Goal: Find contact information

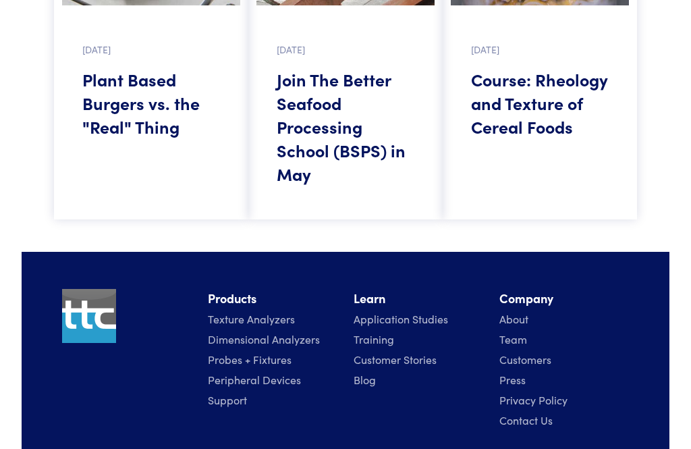
scroll to position [1508, 0]
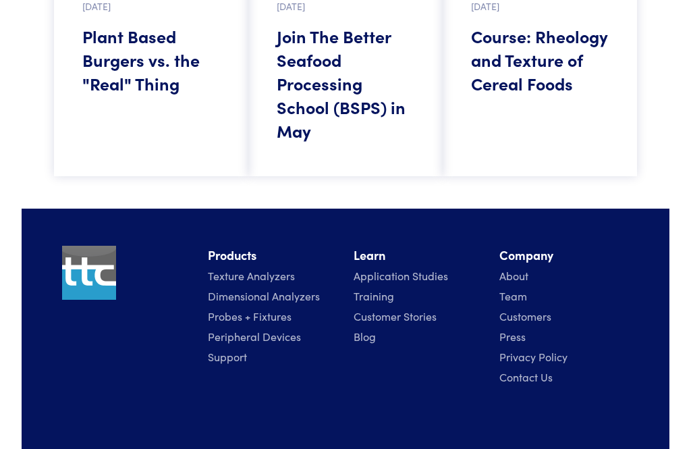
click at [540, 384] on link "Contact Us" at bounding box center [525, 377] width 53 height 15
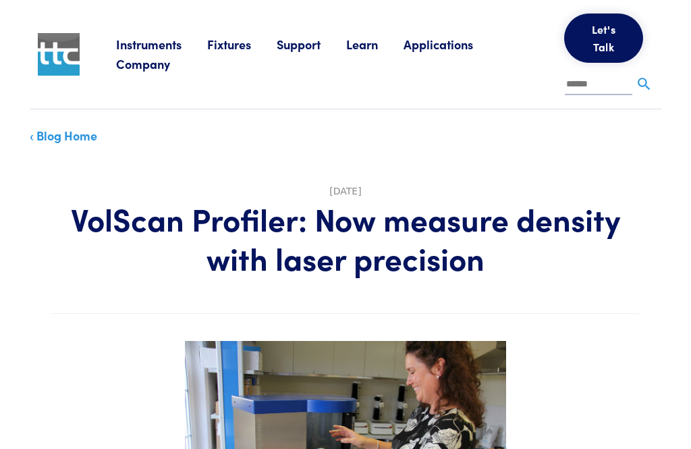
click at [140, 49] on link "Instruments" at bounding box center [161, 44] width 91 height 17
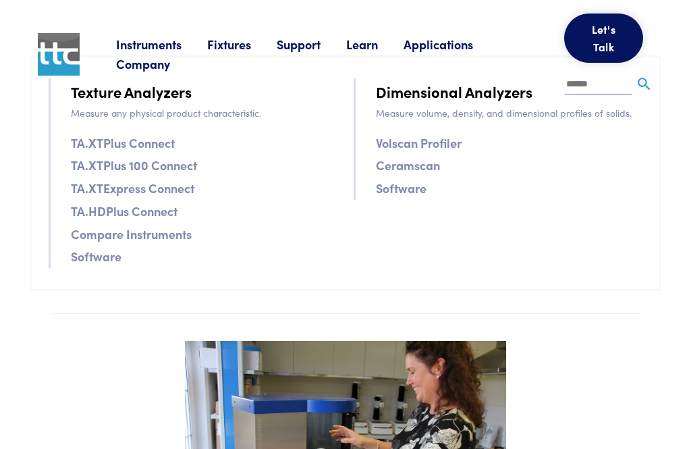
click at [452, 138] on link "Volscan Profiler" at bounding box center [419, 143] width 86 height 20
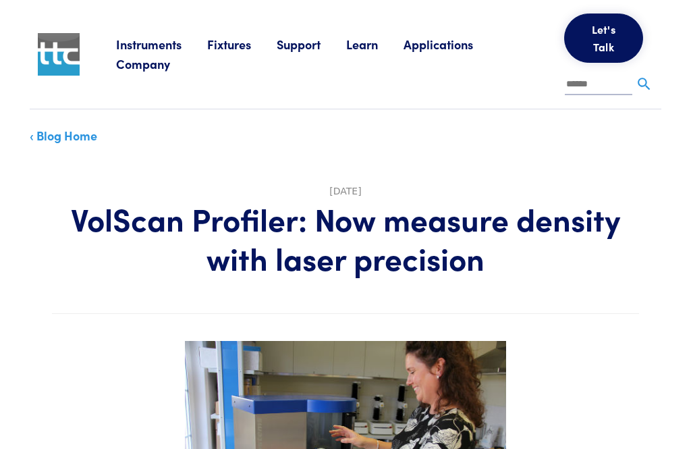
click at [299, 47] on link "Support" at bounding box center [311, 44] width 69 height 17
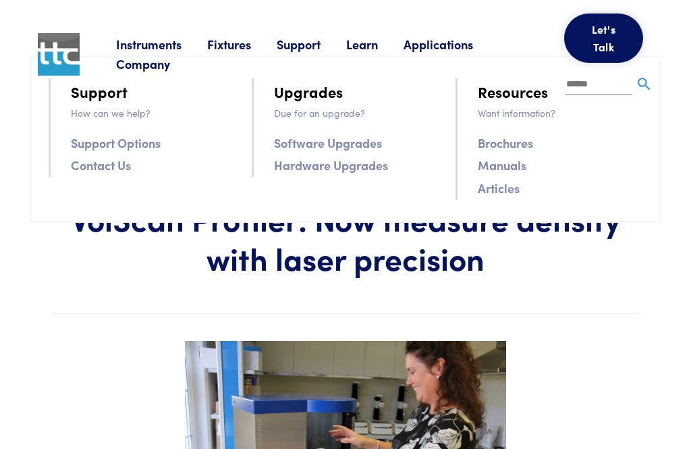
click at [370, 42] on link "Learn" at bounding box center [374, 44] width 57 height 17
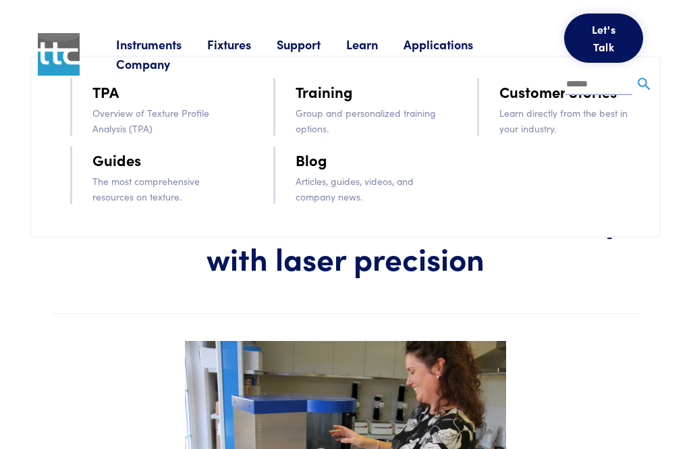
click at [152, 46] on link "Instruments" at bounding box center [161, 44] width 91 height 17
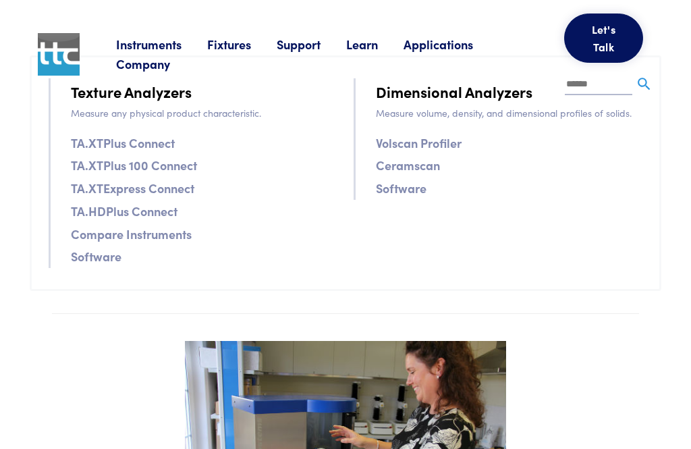
click at [462, 38] on link "Applications" at bounding box center [450, 44] width 95 height 17
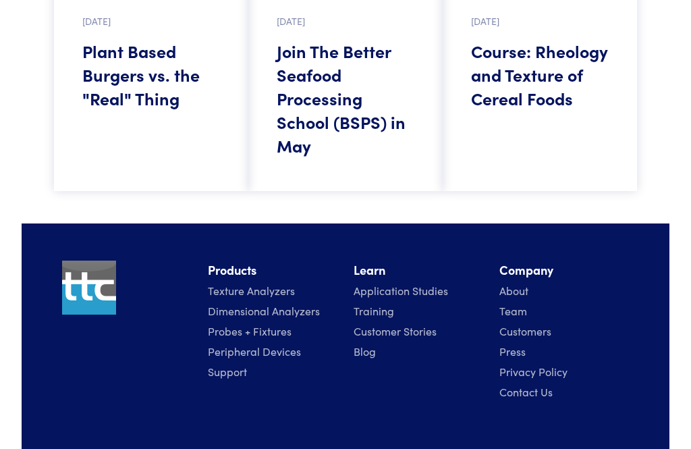
scroll to position [1518, 0]
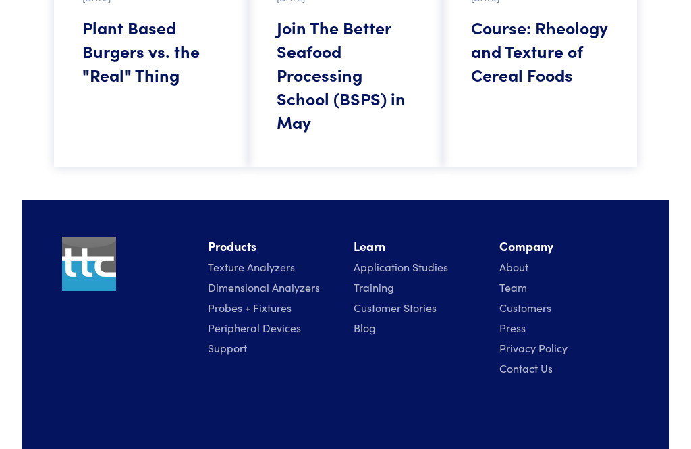
click at [531, 375] on link "Contact Us" at bounding box center [525, 367] width 53 height 15
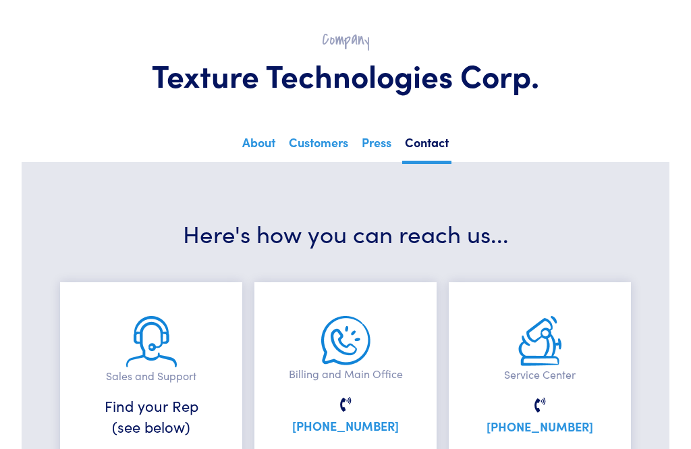
scroll to position [114, 0]
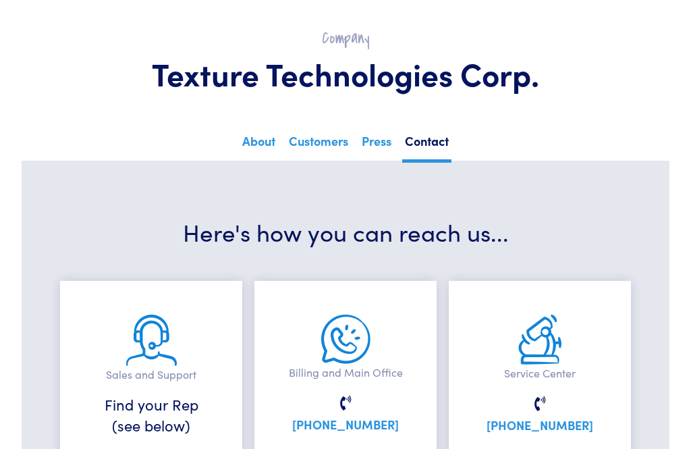
click at [161, 422] on h6 "Find your Rep (see below)" at bounding box center [151, 415] width 115 height 42
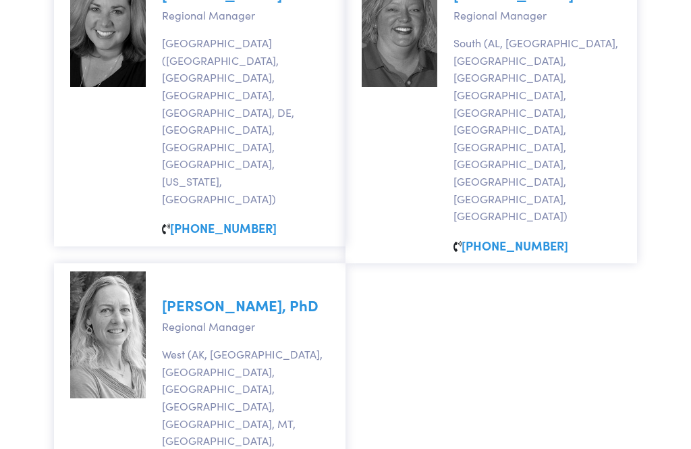
scroll to position [1495, 0]
